Goal: Task Accomplishment & Management: Complete application form

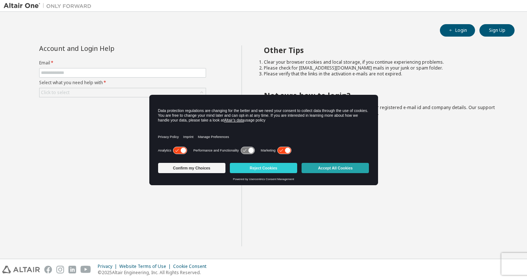
click at [335, 166] on button "Accept All Cookies" at bounding box center [335, 168] width 67 height 10
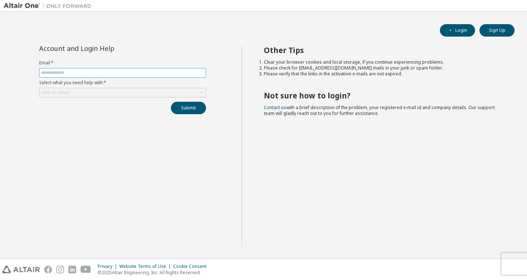
click at [120, 74] on input "text" at bounding box center [122, 73] width 163 height 6
type input "**********"
click at [137, 91] on div "Click to select" at bounding box center [123, 92] width 166 height 9
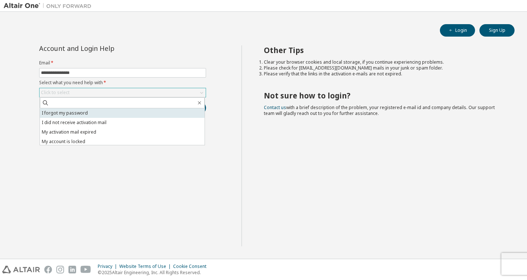
click at [98, 114] on li "I forgot my password" at bounding box center [122, 113] width 165 height 10
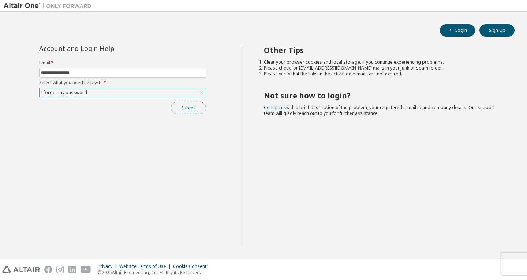
click at [191, 105] on button "Submit" at bounding box center [188, 108] width 35 height 12
click at [467, 29] on button "Login" at bounding box center [457, 30] width 35 height 12
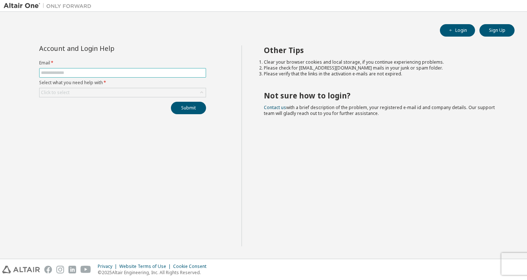
click at [83, 70] on input "text" at bounding box center [122, 73] width 163 height 6
type input "**********"
click at [108, 91] on div "Click to select" at bounding box center [123, 92] width 166 height 9
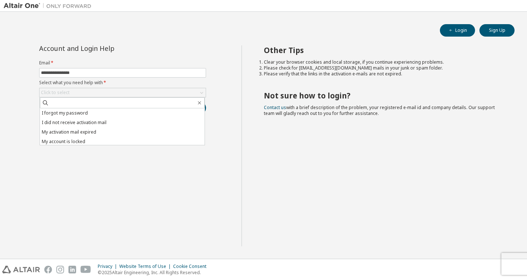
click at [96, 141] on li "My account is locked" at bounding box center [122, 142] width 165 height 10
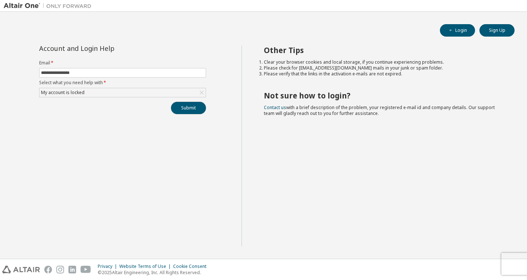
click at [186, 109] on button "Submit" at bounding box center [188, 108] width 35 height 12
click at [304, 205] on div "Other Tips Clear your browser cookies and local storage, if you continue experi…" at bounding box center [383, 145] width 282 height 201
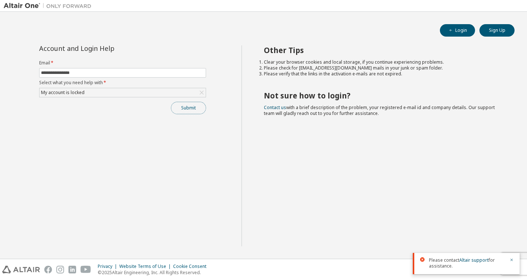
click at [181, 105] on button "Submit" at bounding box center [188, 108] width 35 height 12
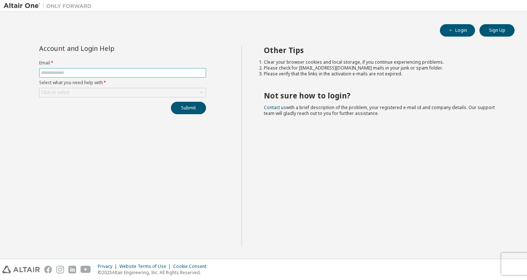
click at [161, 70] on span at bounding box center [122, 73] width 167 height 10
click at [158, 71] on input "text" at bounding box center [122, 73] width 163 height 6
type input "**********"
click at [124, 92] on div "Click to select" at bounding box center [123, 92] width 166 height 9
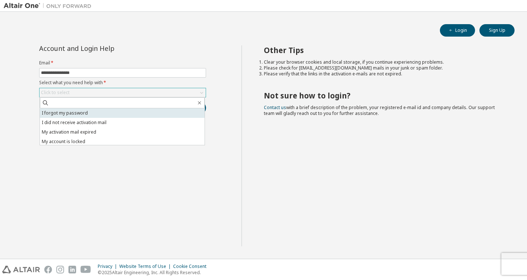
click at [92, 112] on li "I forgot my password" at bounding box center [122, 113] width 165 height 10
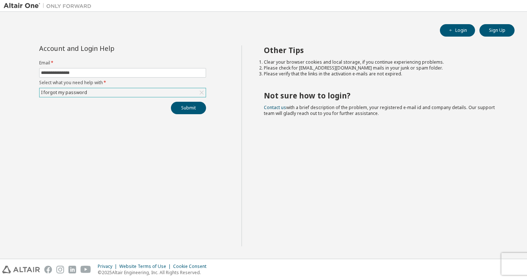
click at [211, 113] on div "**********" at bounding box center [123, 145] width 238 height 201
click at [191, 109] on button "Submit" at bounding box center [188, 108] width 35 height 12
click at [475, 259] on link "Altair support" at bounding box center [473, 260] width 29 height 6
click at [511, 110] on div "Other Tips Clear your browser cookies and local storage, if you continue experi…" at bounding box center [383, 145] width 282 height 201
click at [460, 29] on button "Login" at bounding box center [457, 30] width 35 height 12
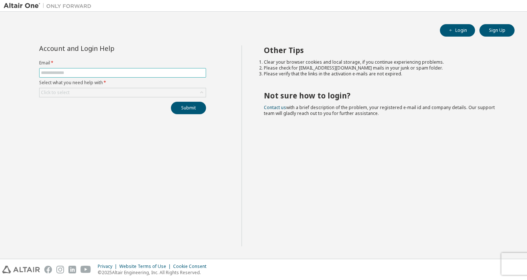
click at [139, 74] on input "text" at bounding box center [122, 73] width 163 height 6
type input "**********"
click at [111, 92] on div "Click to select" at bounding box center [123, 92] width 166 height 9
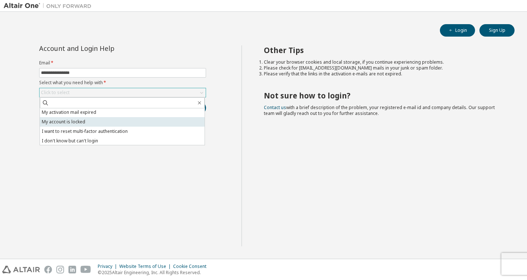
scroll to position [20, 0]
click at [112, 122] on li "My account is locked" at bounding box center [122, 121] width 165 height 10
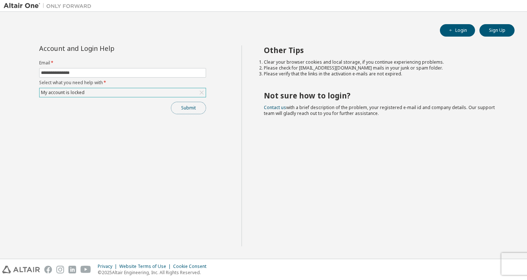
click at [189, 111] on button "Submit" at bounding box center [188, 108] width 35 height 12
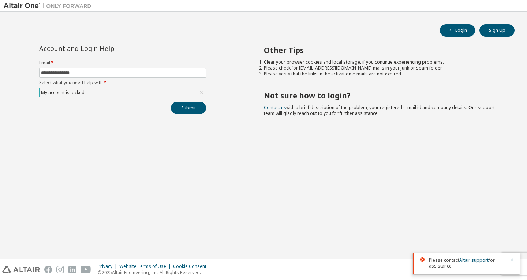
click at [345, 191] on div "Other Tips Clear your browser cookies and local storage, if you continue experi…" at bounding box center [383, 145] width 282 height 201
click at [127, 28] on div "Login Sign Up" at bounding box center [263, 30] width 502 height 12
click at [34, 7] on img at bounding box center [49, 5] width 91 height 7
click at [34, 5] on img at bounding box center [49, 5] width 91 height 7
click at [62, 6] on img at bounding box center [49, 5] width 91 height 7
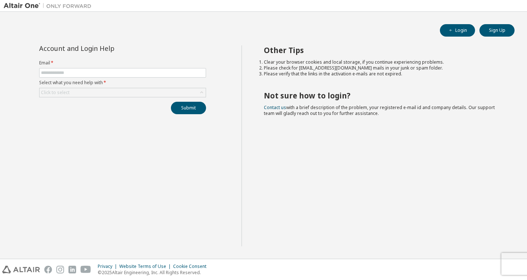
click at [153, 177] on div "Account and Login Help Email * Select what you need help with * Click to select…" at bounding box center [123, 145] width 238 height 201
click at [186, 74] on input "text" at bounding box center [122, 73] width 163 height 6
type input "**********"
click at [102, 91] on div "Click to select" at bounding box center [123, 92] width 166 height 9
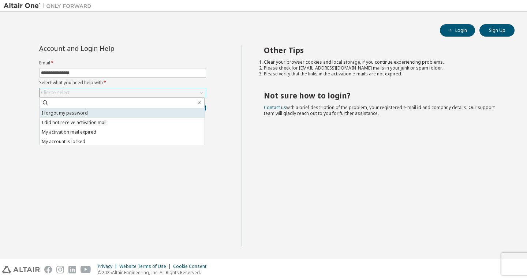
click at [85, 113] on li "I forgot my password" at bounding box center [122, 113] width 165 height 10
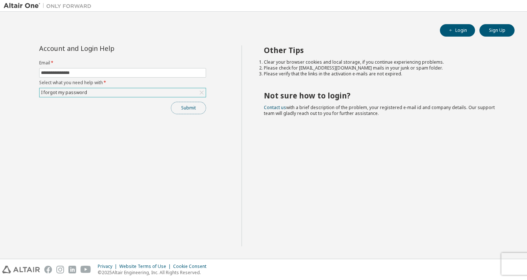
click at [186, 110] on button "Submit" at bounding box center [188, 108] width 35 height 12
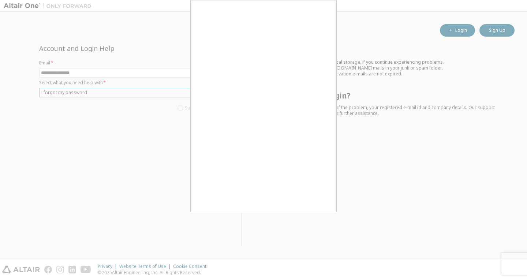
drag, startPoint x: 437, startPoint y: 130, endPoint x: 397, endPoint y: 89, distance: 58.0
click at [437, 130] on div at bounding box center [263, 140] width 527 height 280
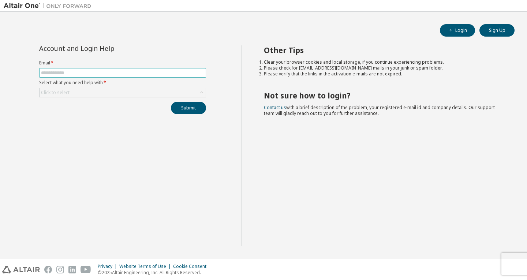
click at [103, 76] on span at bounding box center [122, 73] width 167 height 10
click at [103, 74] on input "text" at bounding box center [122, 73] width 163 height 6
type input "**********"
click at [84, 94] on div "Click to select" at bounding box center [123, 92] width 166 height 9
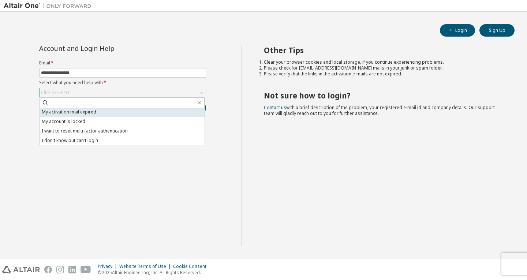
scroll to position [20, 0]
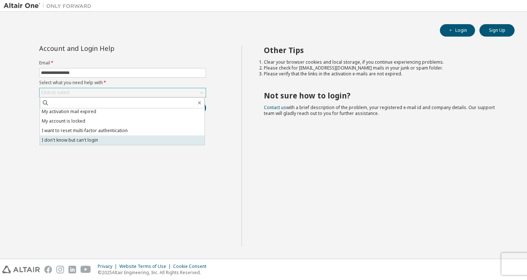
click at [85, 140] on li "I don't know but can't login" at bounding box center [122, 140] width 165 height 10
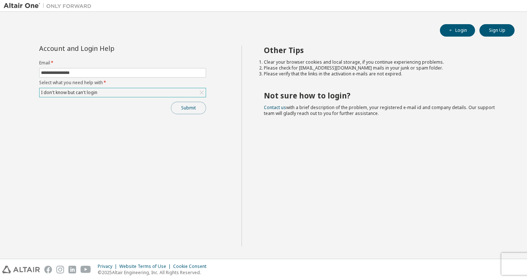
click at [188, 110] on button "Submit" at bounding box center [188, 108] width 35 height 12
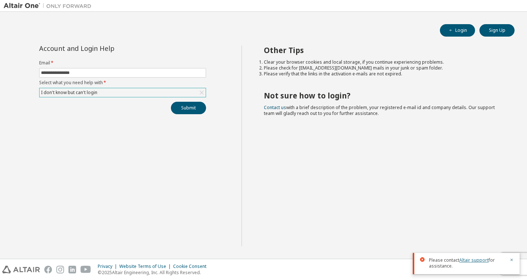
click at [474, 260] on link "Altair support" at bounding box center [473, 260] width 29 height 6
click at [503, 93] on div "Other Tips Clear your browser cookies and local storage, if you continue experi…" at bounding box center [383, 145] width 282 height 201
click at [286, 135] on div "Other Tips Clear your browser cookies and local storage, if you continue experi…" at bounding box center [383, 145] width 282 height 201
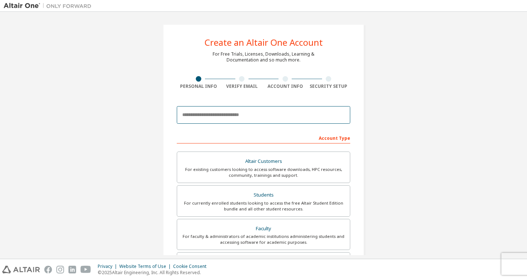
click at [301, 120] on input "email" at bounding box center [263, 115] width 173 height 18
type input "**********"
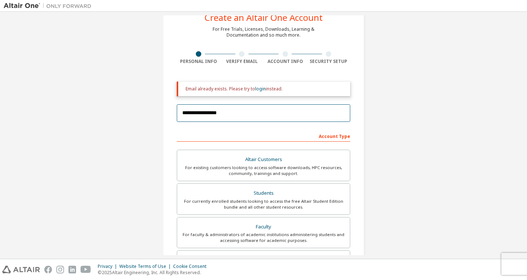
scroll to position [25, 0]
click at [258, 89] on link "login" at bounding box center [260, 89] width 11 height 6
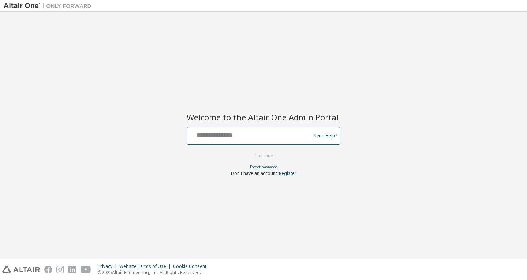
click at [248, 136] on input "text" at bounding box center [250, 134] width 120 height 11
type input "**********"
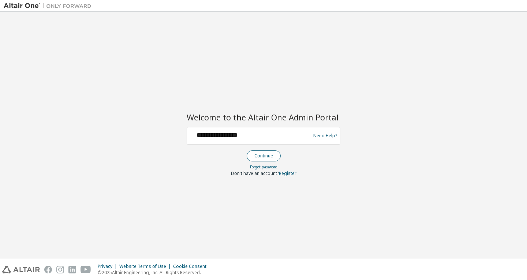
click at [260, 155] on button "Continue" at bounding box center [264, 155] width 34 height 11
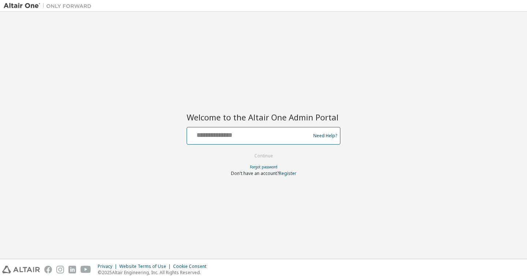
click at [279, 134] on input "text" at bounding box center [250, 134] width 120 height 11
type input "**********"
click at [324, 135] on link "Need Help?" at bounding box center [325, 135] width 24 height 0
click at [262, 167] on link "Forgot password" at bounding box center [263, 166] width 27 height 5
click at [228, 82] on div "Welcome to the Altair One Admin Portal Need Help? Please make sure that you pro…" at bounding box center [264, 135] width 520 height 240
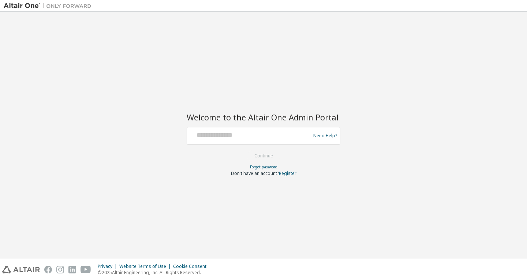
click at [10, 4] on img at bounding box center [49, 5] width 91 height 7
click at [23, 269] on img at bounding box center [21, 270] width 38 height 8
